Goal: Book appointment/travel/reservation

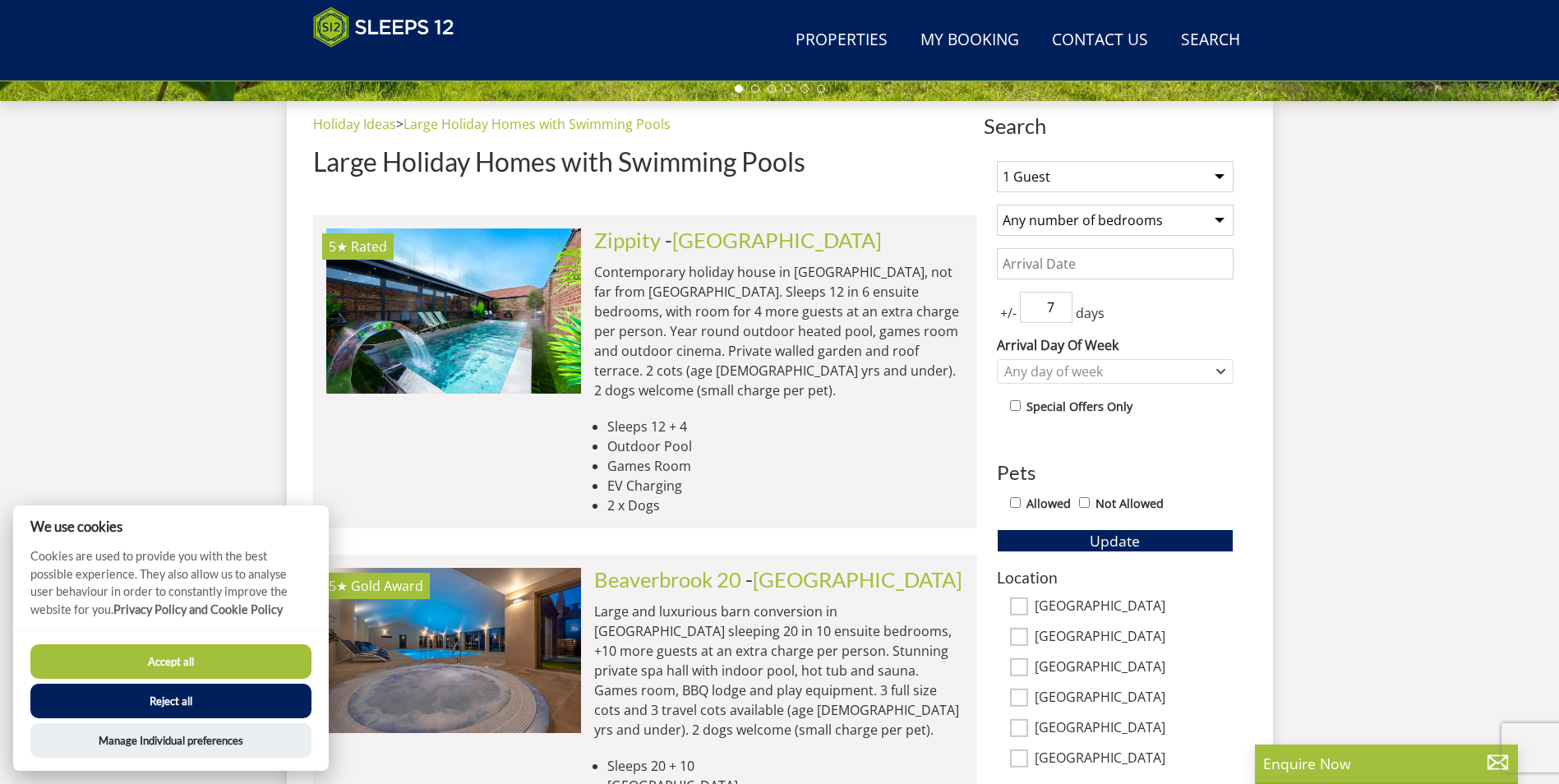
scroll to position [589, 0]
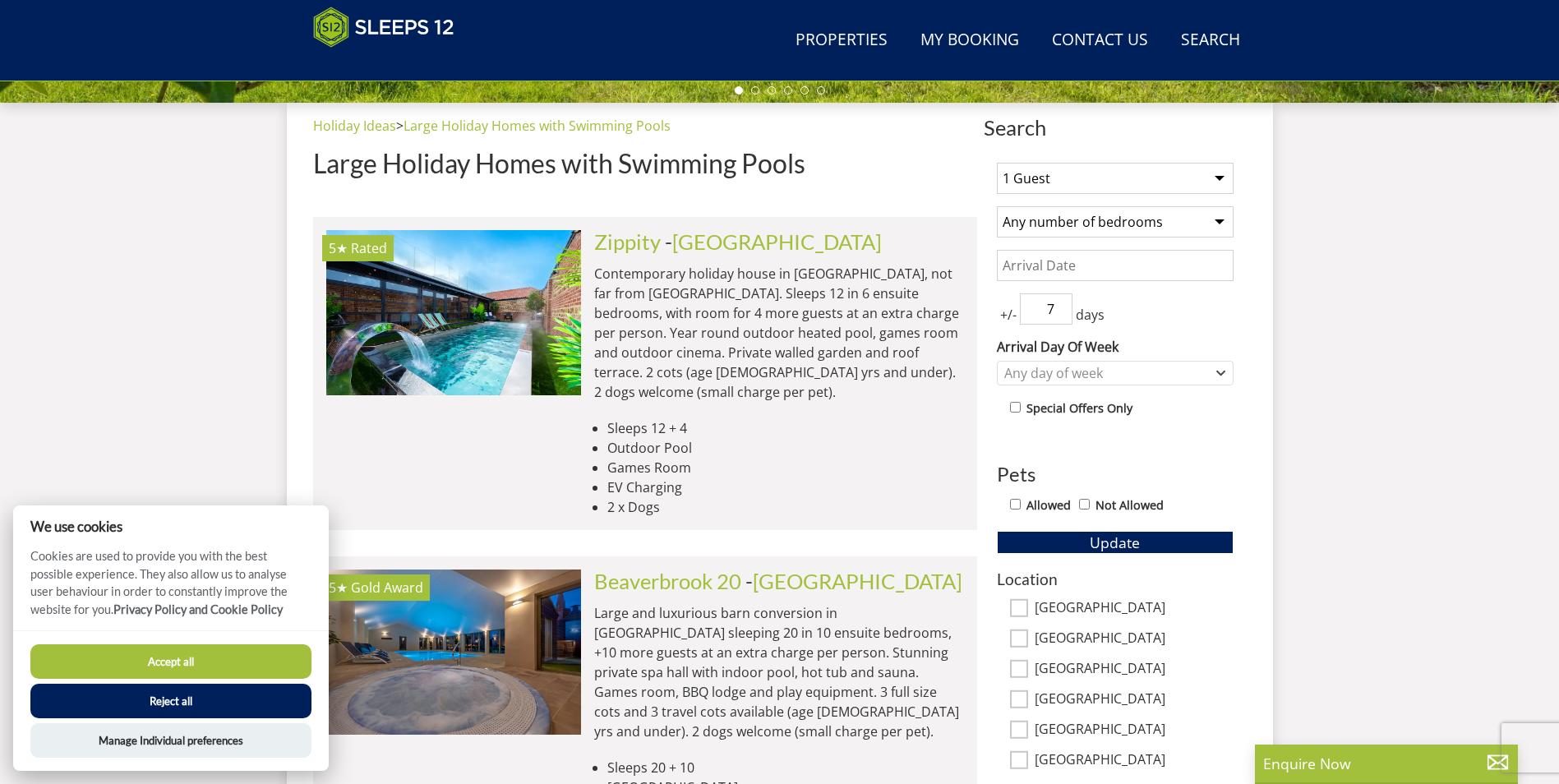
click at [1081, 180] on select "1 Guest 2 Guests 3 Guests 4 Guests 5 Guests 6 Guests 7 Guests 8 Guests 9 Guests…" at bounding box center [1114, 178] width 236 height 31
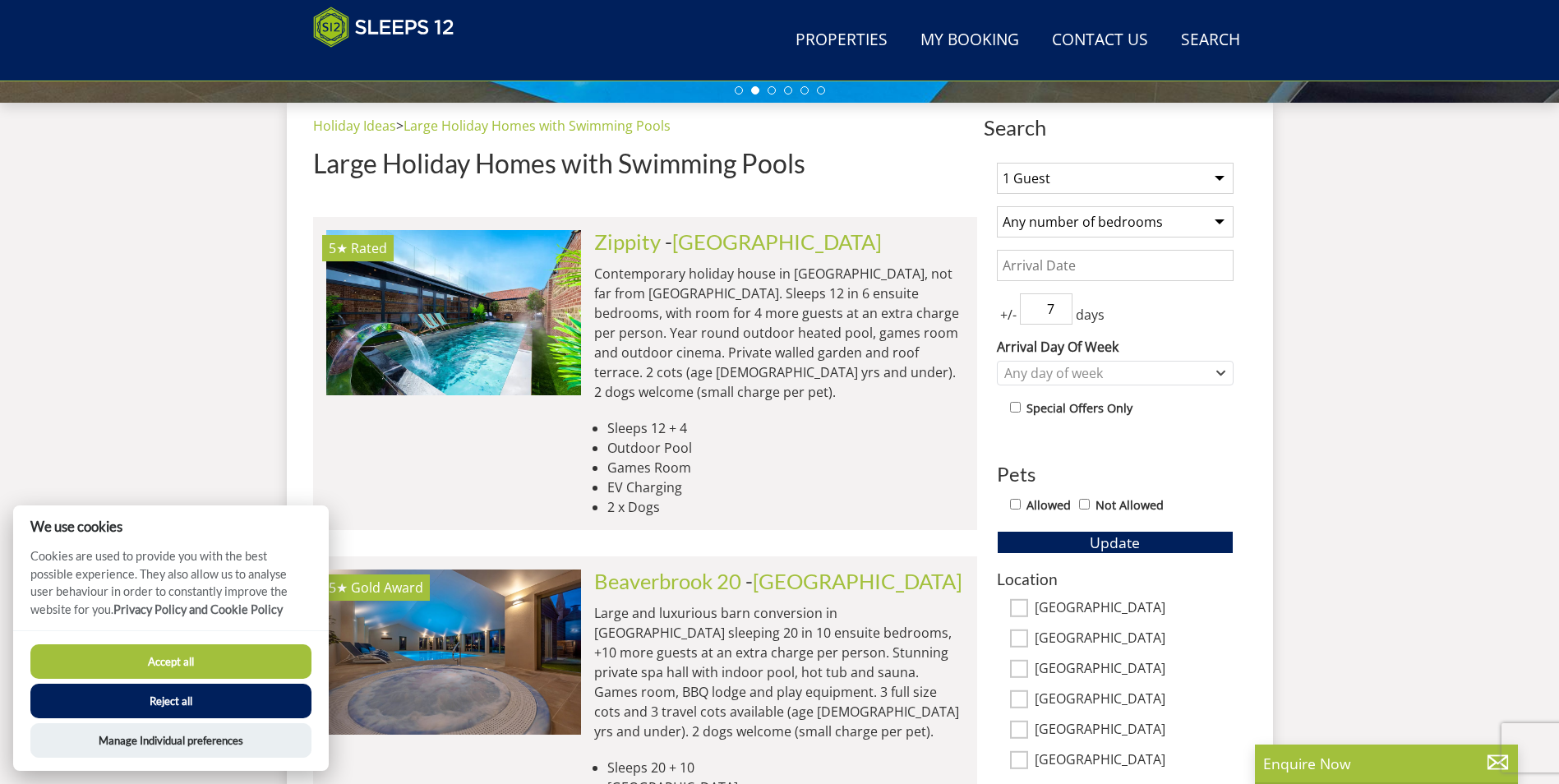
select select "8"
click at [997, 162] on select "1 Guest 2 Guests 3 Guests 4 Guests 5 Guests 6 Guests 7 Guests 8 Guests 9 Guests…" at bounding box center [1114, 178] width 236 height 31
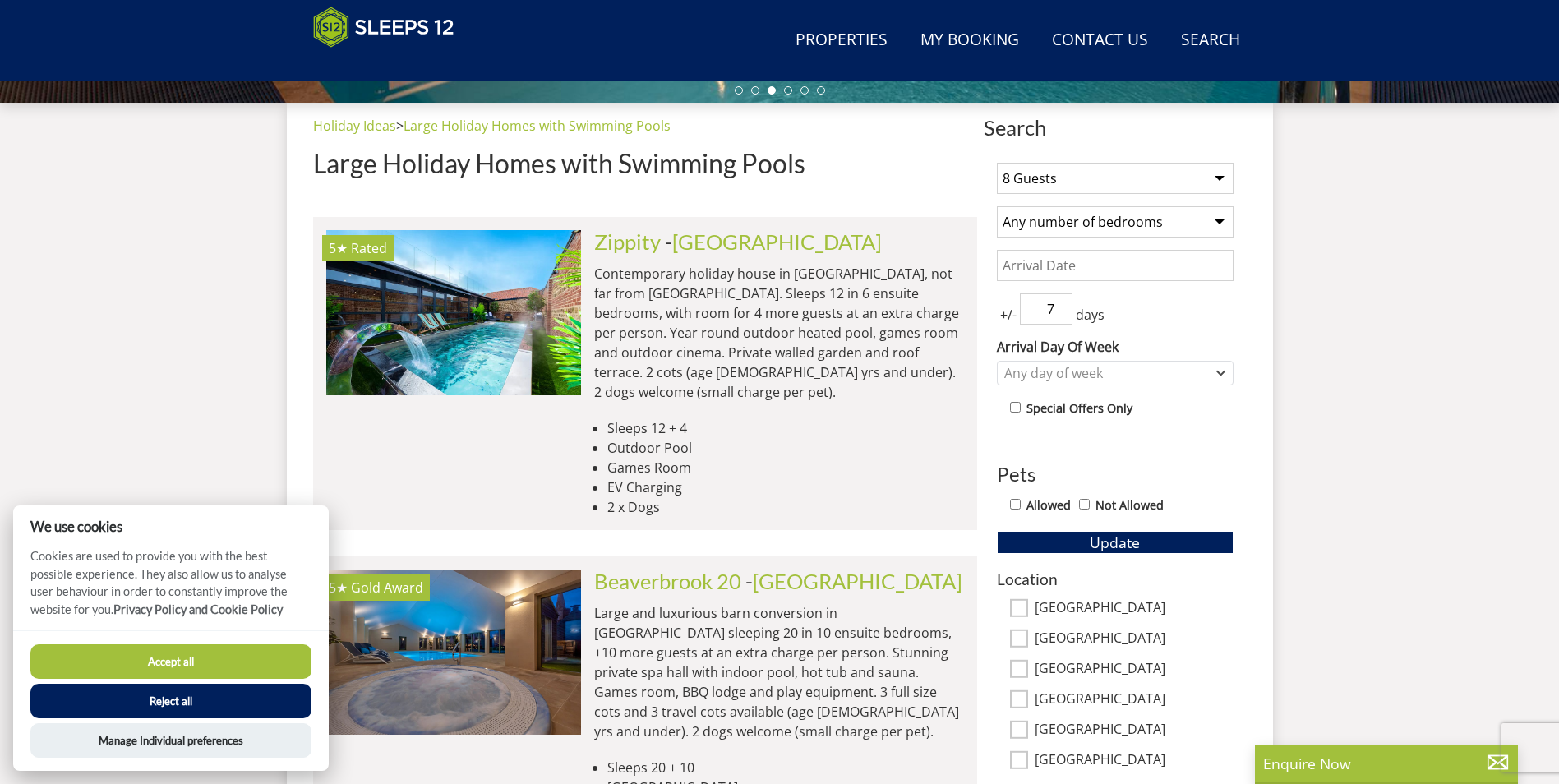
click at [1078, 272] on input "Date" at bounding box center [1114, 266] width 236 height 31
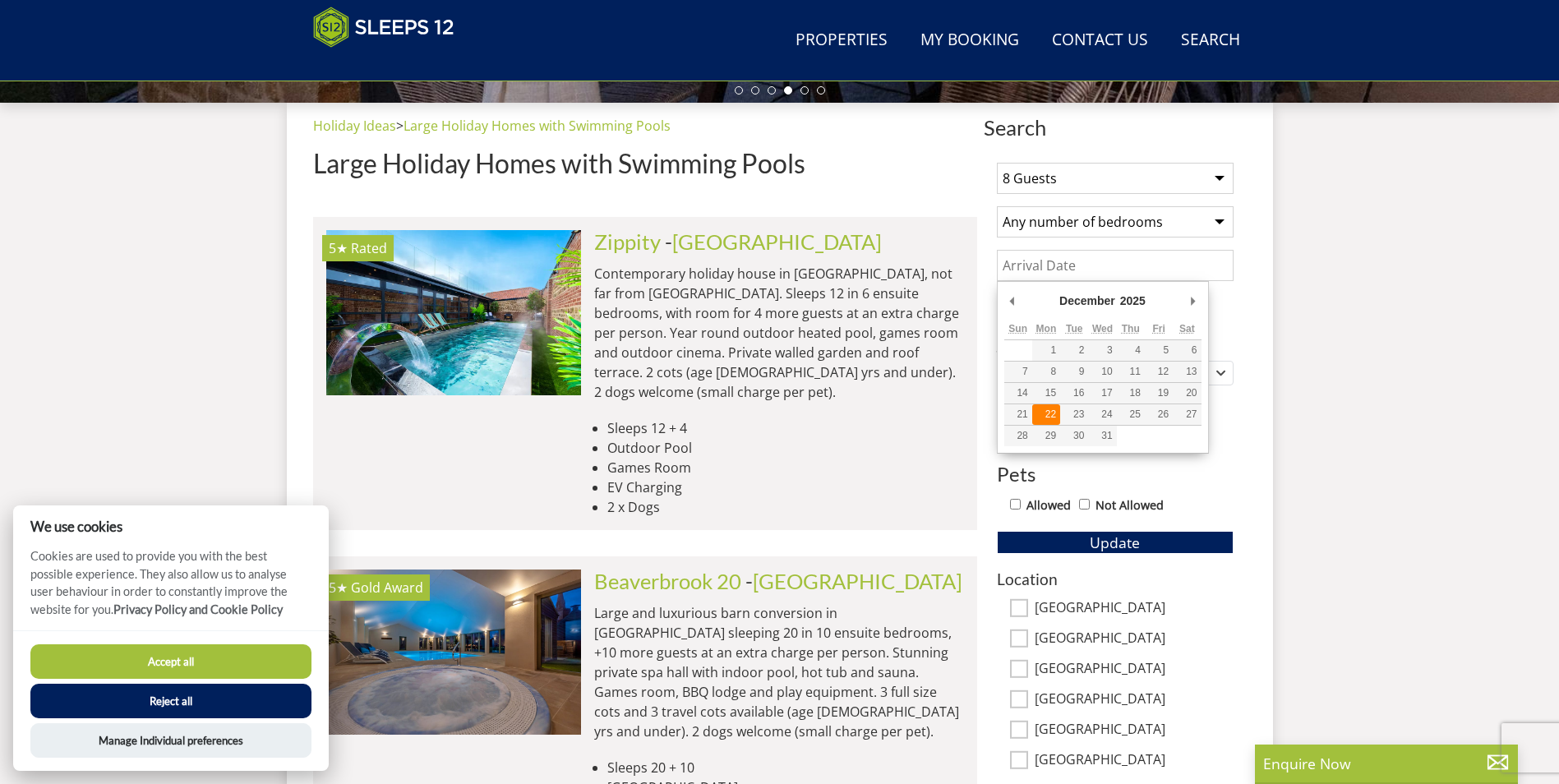
type input "22/12/2025"
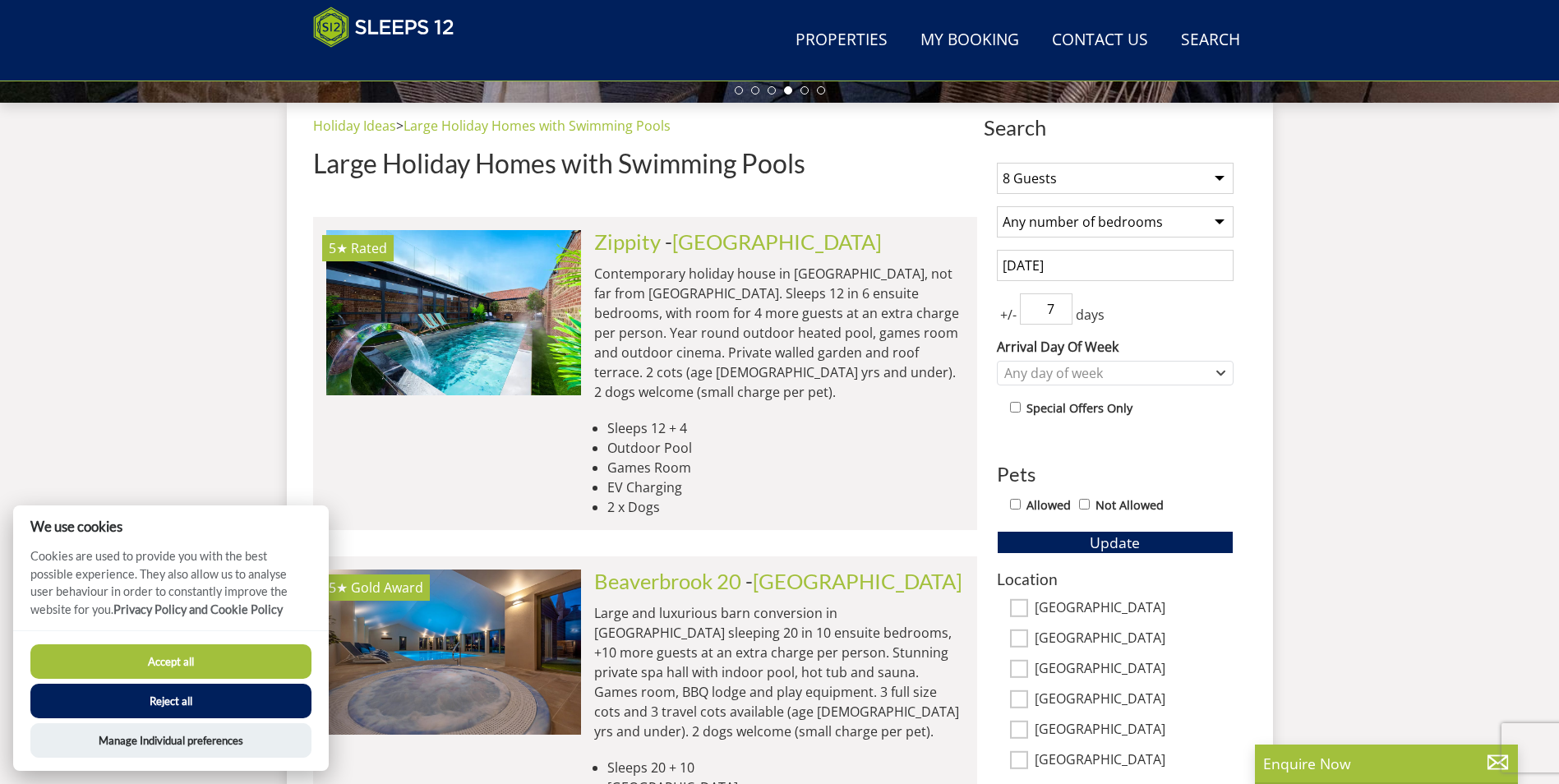
click at [1017, 499] on input "Allowed" at bounding box center [1015, 504] width 11 height 11
checkbox input "true"
click at [1098, 542] on span "Update" at bounding box center [1115, 542] width 51 height 19
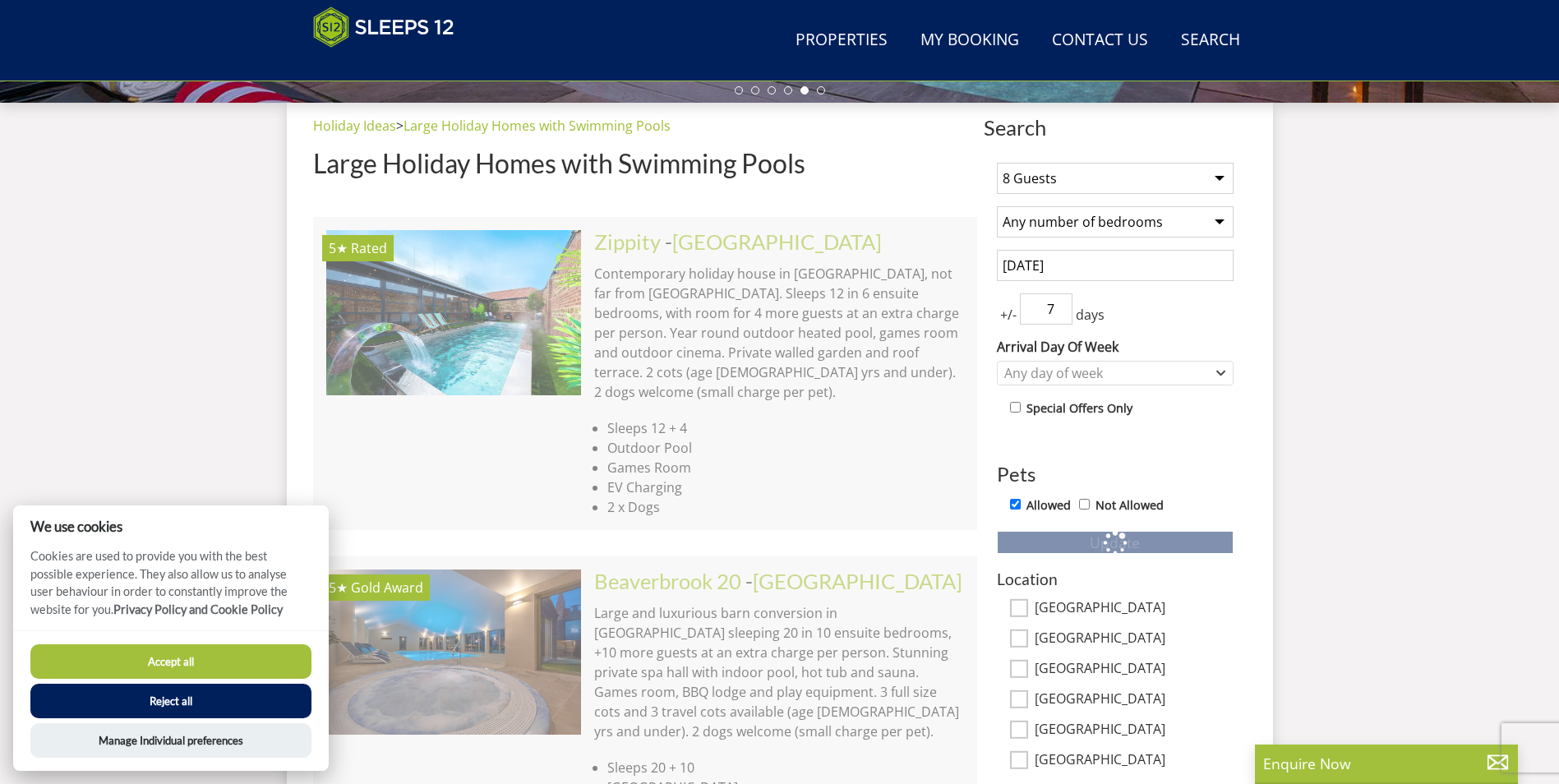
click at [190, 700] on button "Reject all" at bounding box center [170, 700] width 281 height 34
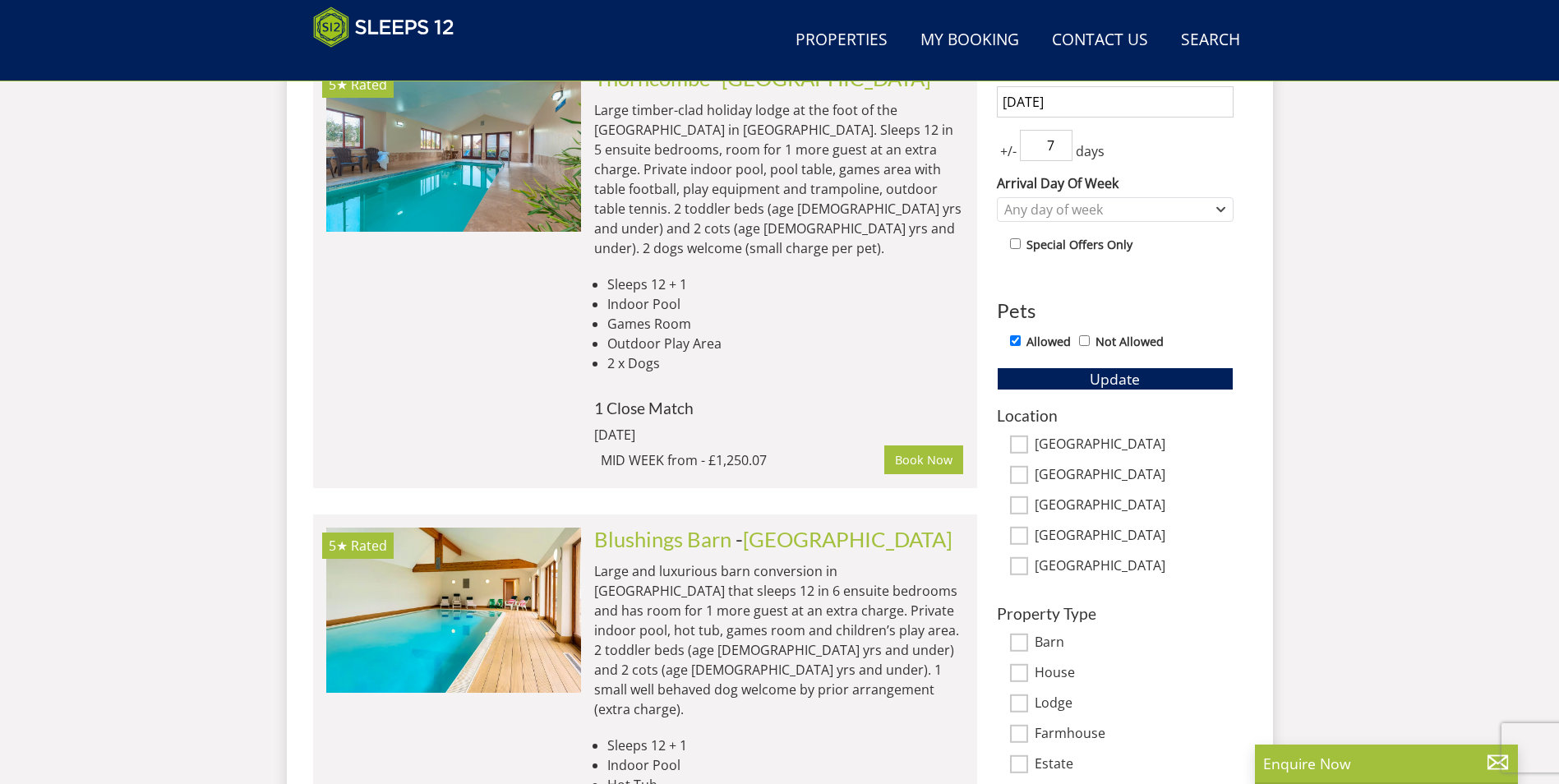
scroll to position [754, 0]
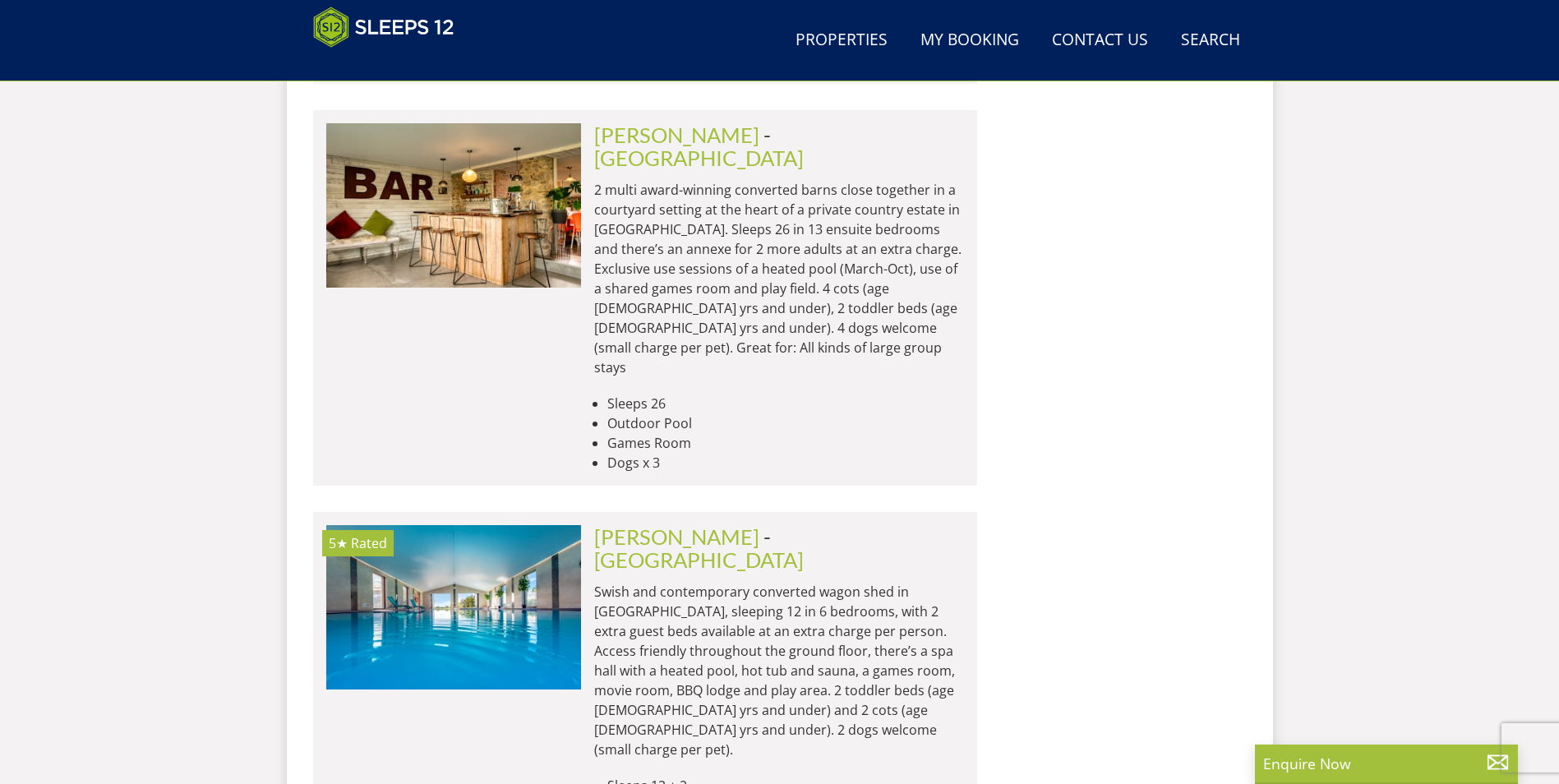
scroll to position [4856, 0]
